Goal: Information Seeking & Learning: Learn about a topic

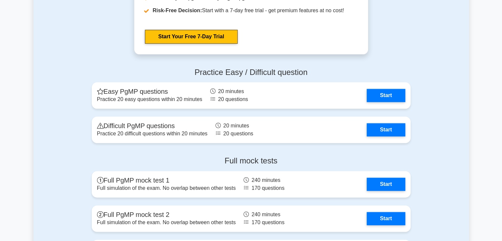
scroll to position [801, 0]
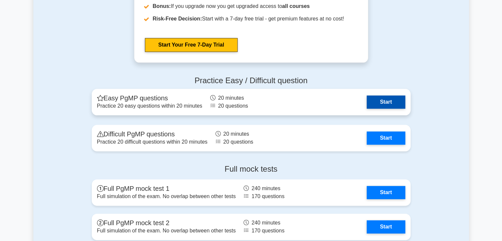
click at [377, 102] on link "Start" at bounding box center [386, 101] width 38 height 13
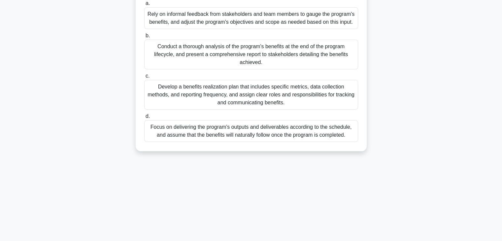
scroll to position [93, 0]
click at [245, 90] on div "Develop a benefits realization plan that includes specific metrics, data collec…" at bounding box center [251, 94] width 214 height 30
click at [144, 77] on input "c. Develop a benefits realization plan that includes specific metrics, data col…" at bounding box center [144, 75] width 0 height 4
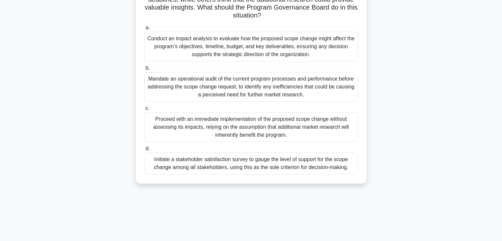
scroll to position [93, 0]
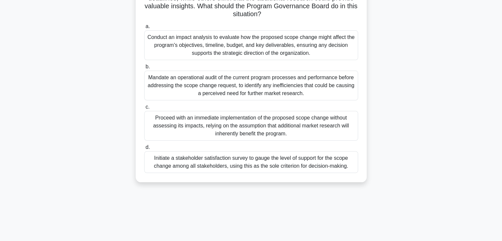
click at [263, 51] on div "Conduct an impact analysis to evaluate how the proposed scope change might affe…" at bounding box center [251, 45] width 214 height 30
click at [144, 29] on input "a. Conduct an impact analysis to evaluate how the proposed scope change might a…" at bounding box center [144, 26] width 0 height 4
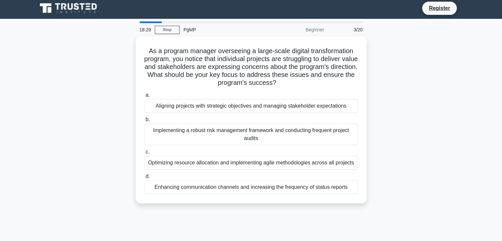
scroll to position [0, 0]
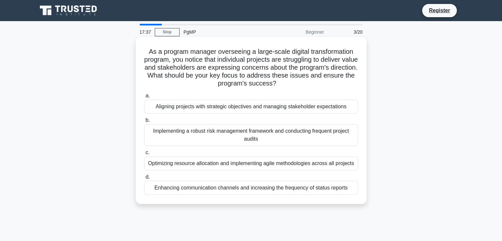
click at [271, 109] on div "Aligning projects with strategic objectives and managing stakeholder expectatio…" at bounding box center [251, 107] width 214 height 14
click at [144, 98] on input "a. Aligning projects with strategic objectives and managing stakeholder expecta…" at bounding box center [144, 96] width 0 height 4
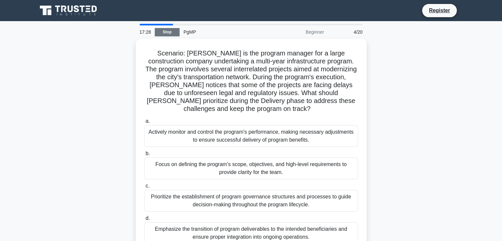
click at [172, 33] on link "Stop" at bounding box center [167, 32] width 25 height 8
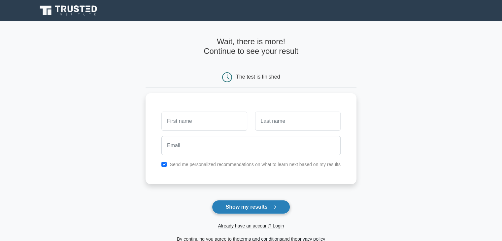
click at [247, 207] on button "Show my results" at bounding box center [251, 207] width 78 height 14
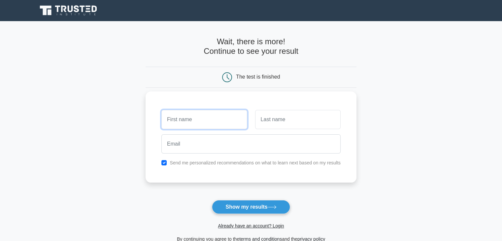
click at [184, 116] on input "text" at bounding box center [203, 119] width 85 height 19
drag, startPoint x: 232, startPoint y: 119, endPoint x: 151, endPoint y: 124, distance: 81.3
click at [151, 124] on div "[EMAIL_ADDRESS][DOMAIN_NAME] Send me personalized recommendations on what to le…" at bounding box center [251, 136] width 211 height 91
type input "[EMAIL_ADDRESS][DOMAIN_NAME]"
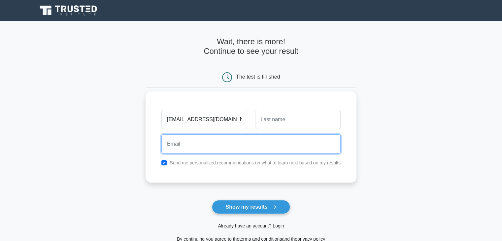
click at [173, 146] on input "email" at bounding box center [250, 143] width 179 height 19
paste input "[EMAIL_ADDRESS][DOMAIN_NAME]"
type input "[EMAIL_ADDRESS][DOMAIN_NAME]"
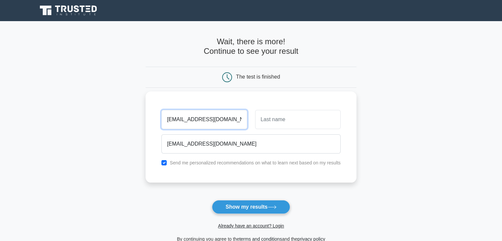
click at [230, 117] on input "[EMAIL_ADDRESS][DOMAIN_NAME]" at bounding box center [203, 119] width 85 height 19
type input "[PERSON_NAME]"
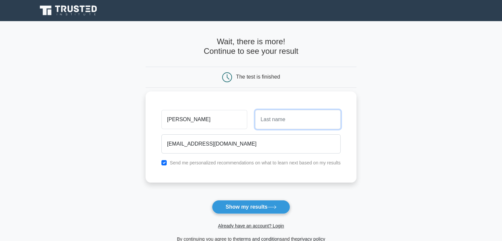
click at [329, 126] on input "text" at bounding box center [297, 119] width 85 height 19
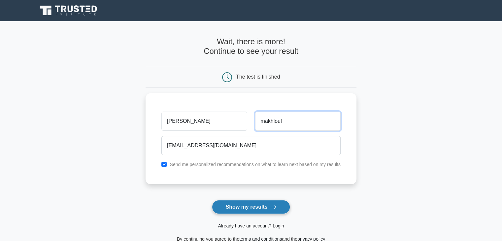
type input "makhlouf"
click at [243, 208] on button "Show my results" at bounding box center [251, 207] width 78 height 14
